Goal: Task Accomplishment & Management: Use online tool/utility

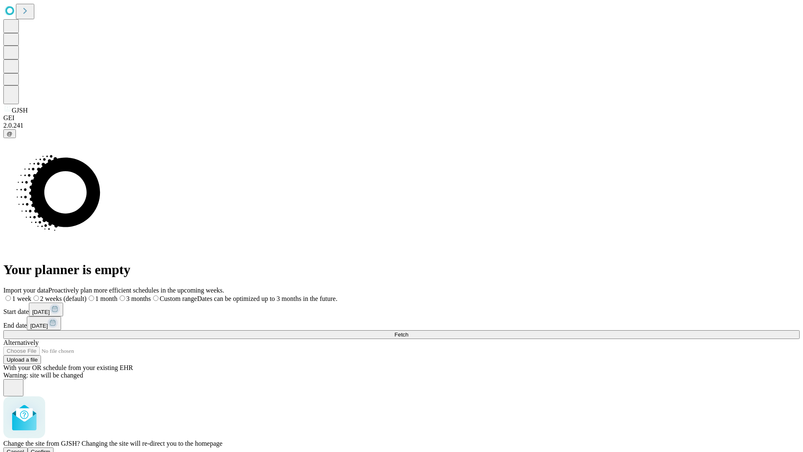
click at [51, 448] on span "Confirm" at bounding box center [41, 451] width 20 height 6
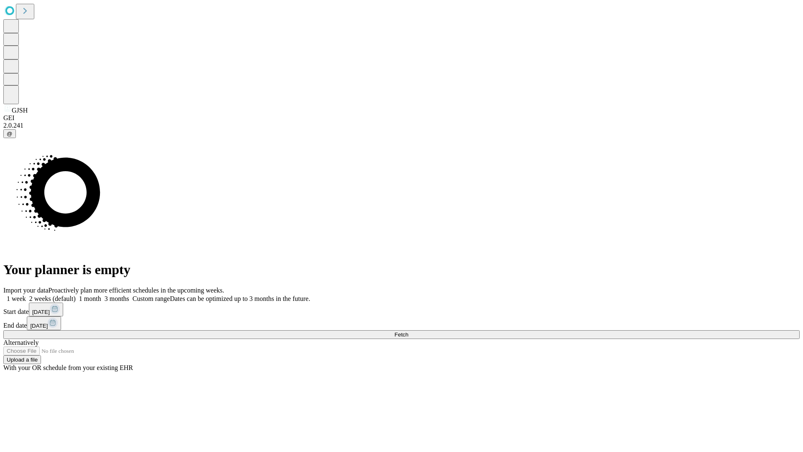
click at [76, 295] on label "2 weeks (default)" at bounding box center [51, 298] width 50 height 7
click at [408, 331] on span "Fetch" at bounding box center [401, 334] width 14 height 6
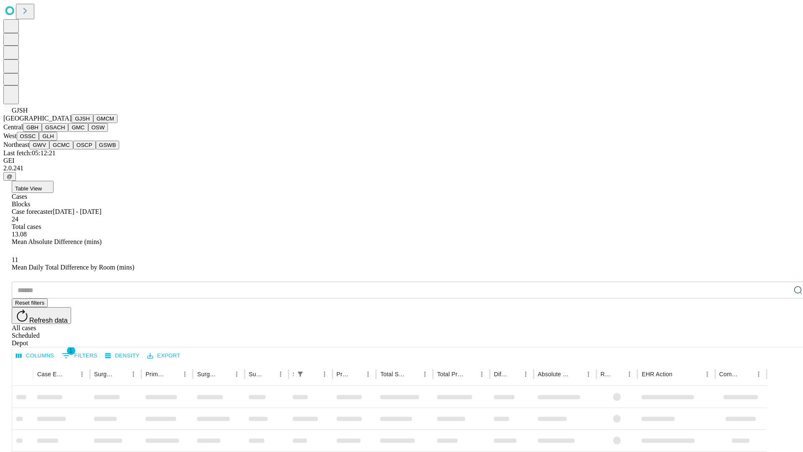
click at [93, 123] on button "GMCM" at bounding box center [105, 118] width 24 height 9
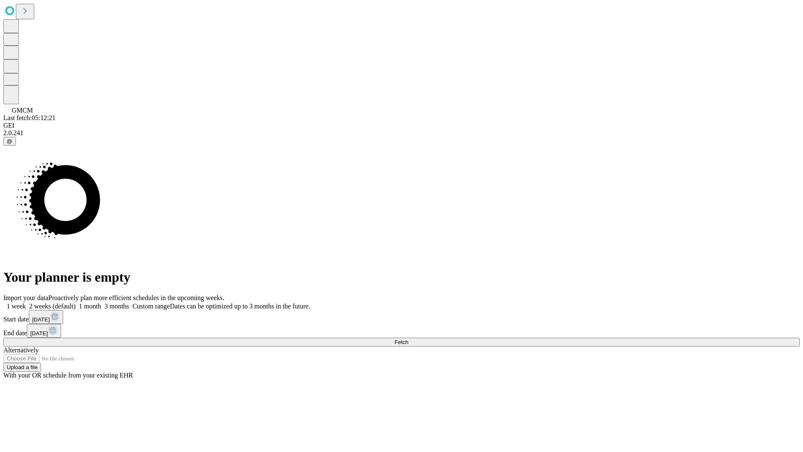
click at [408, 339] on span "Fetch" at bounding box center [401, 342] width 14 height 6
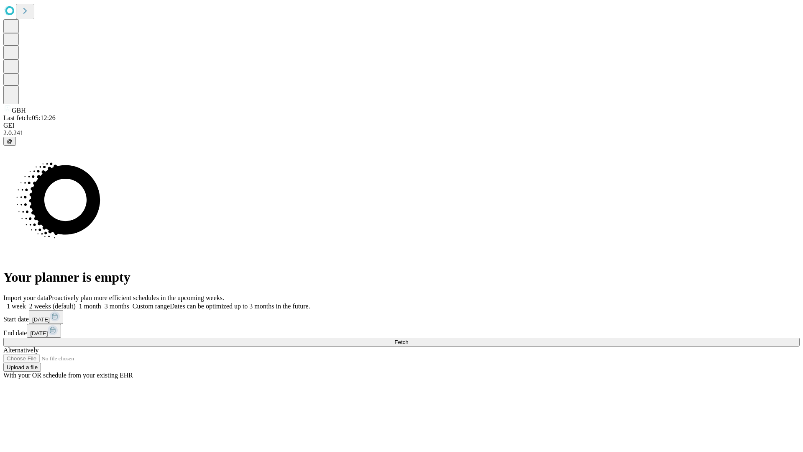
click at [76, 302] on label "2 weeks (default)" at bounding box center [51, 305] width 50 height 7
click at [408, 339] on span "Fetch" at bounding box center [401, 342] width 14 height 6
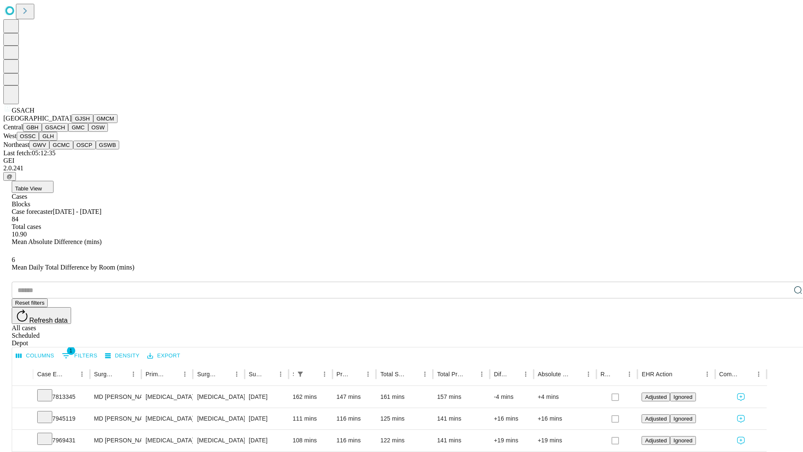
click at [68, 132] on button "GMC" at bounding box center [78, 127] width 20 height 9
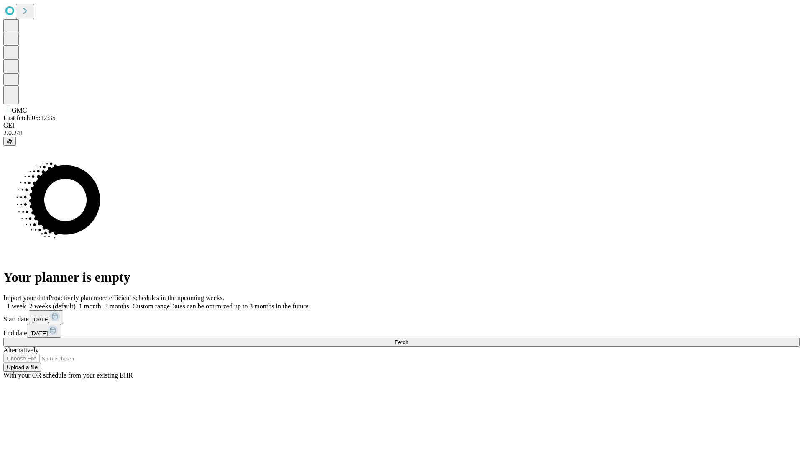
click at [408, 339] on span "Fetch" at bounding box center [401, 342] width 14 height 6
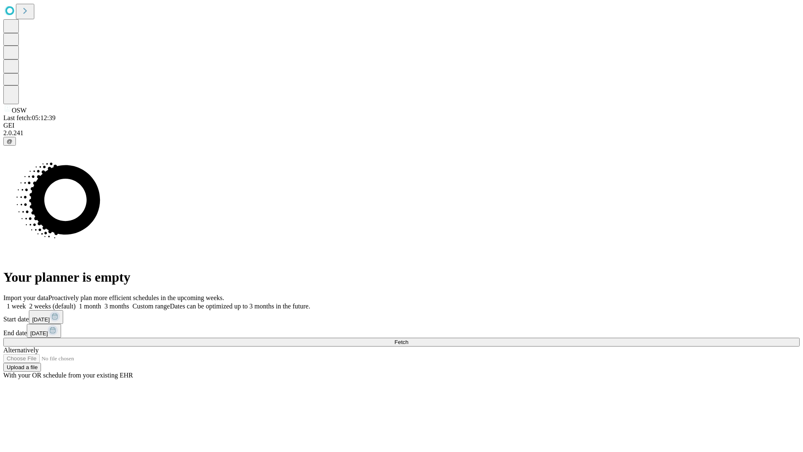
click at [76, 302] on label "2 weeks (default)" at bounding box center [51, 305] width 50 height 7
click at [408, 339] on span "Fetch" at bounding box center [401, 342] width 14 height 6
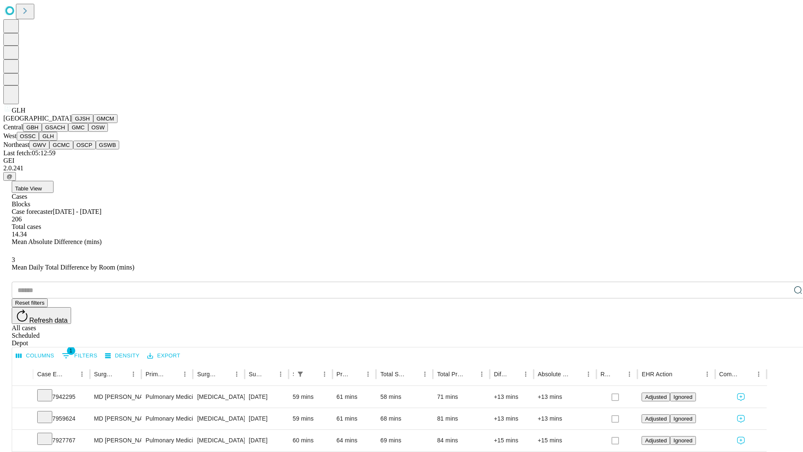
click at [49, 149] on button "GWV" at bounding box center [39, 145] width 20 height 9
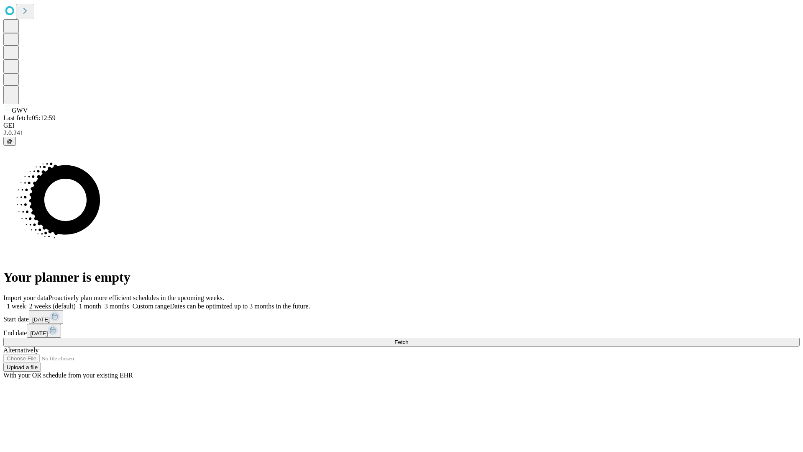
click at [408, 339] on span "Fetch" at bounding box center [401, 342] width 14 height 6
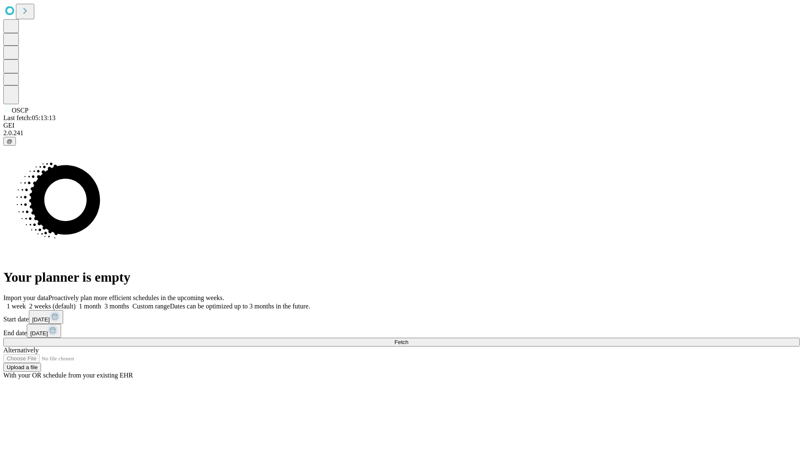
click at [408, 339] on span "Fetch" at bounding box center [401, 342] width 14 height 6
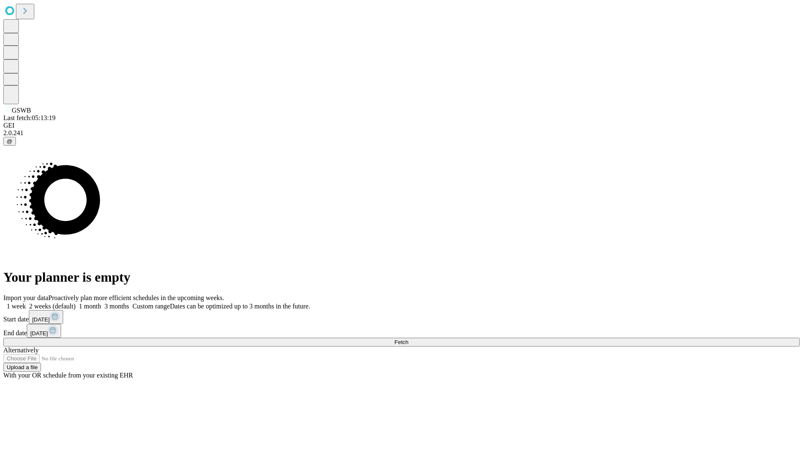
click at [76, 302] on label "2 weeks (default)" at bounding box center [51, 305] width 50 height 7
click at [408, 339] on span "Fetch" at bounding box center [401, 342] width 14 height 6
